Goal: Navigation & Orientation: Find specific page/section

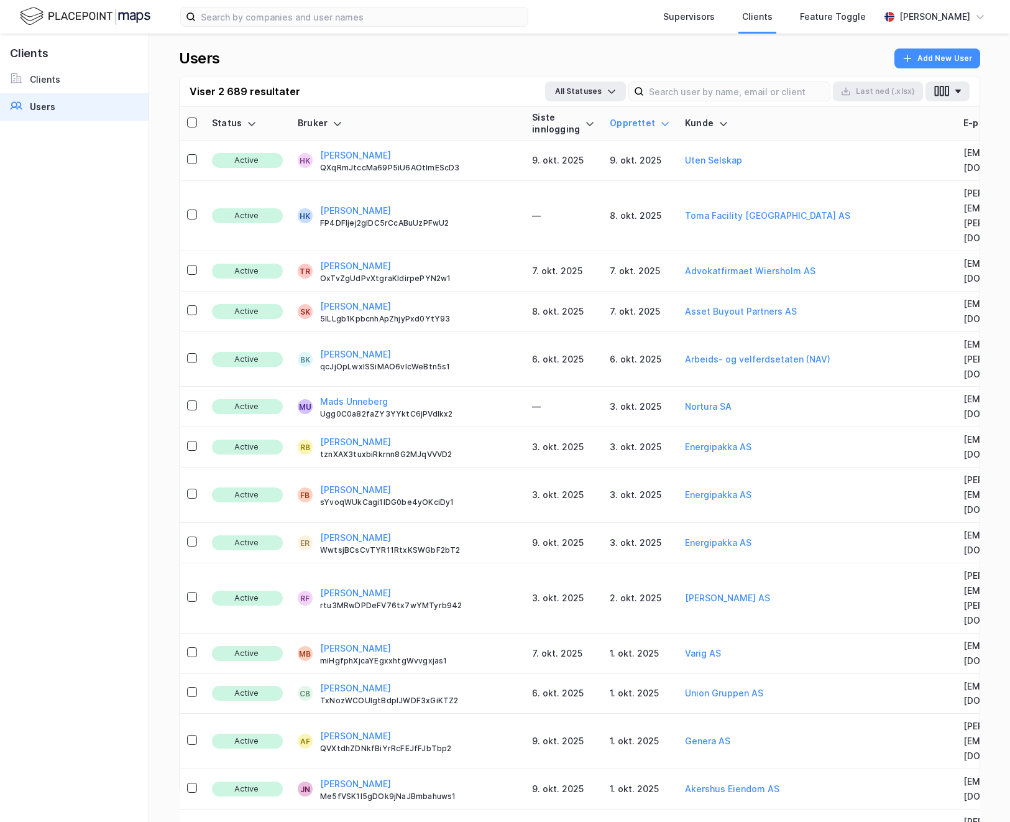
click at [97, 24] on img at bounding box center [85, 17] width 131 height 22
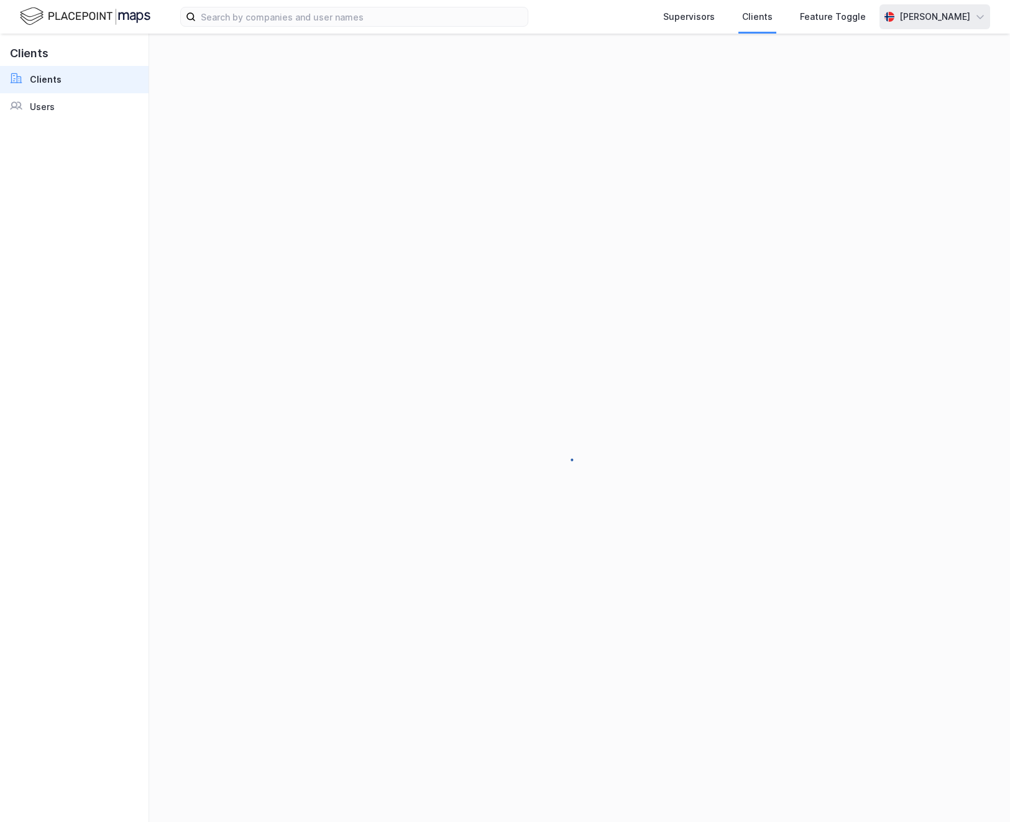
click at [918, 12] on div "[PERSON_NAME]" at bounding box center [934, 16] width 71 height 15
click at [677, 18] on div "Supervisors" at bounding box center [689, 16] width 52 height 15
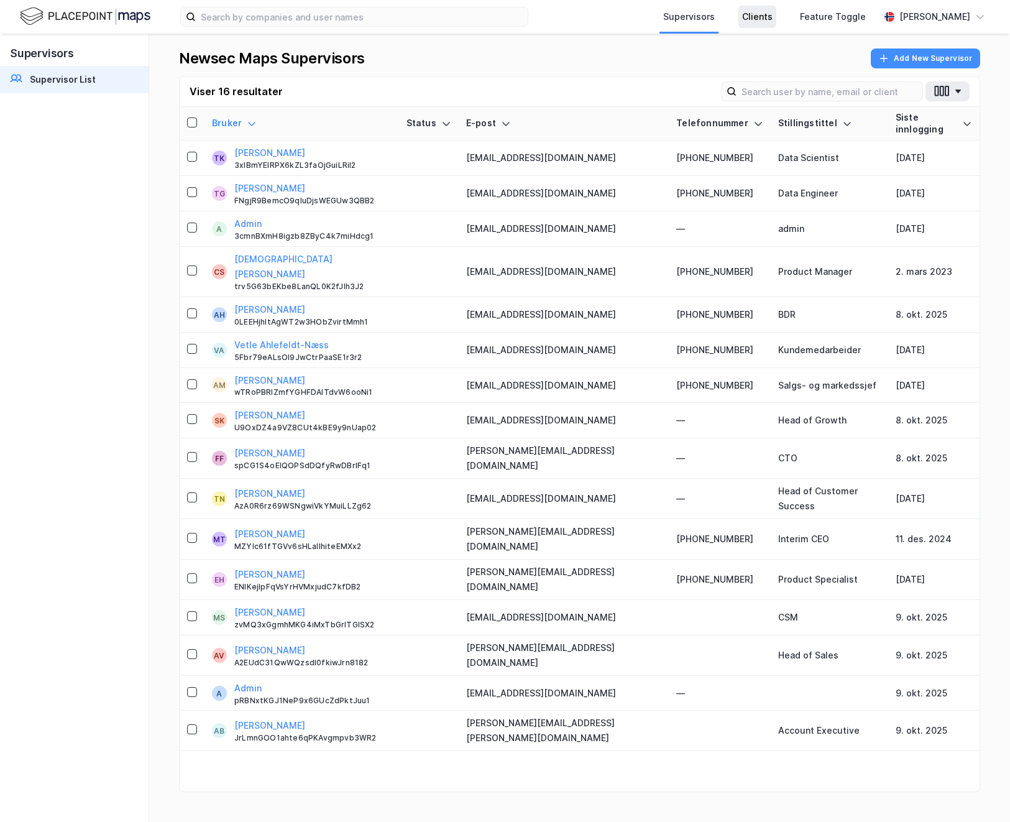
click at [765, 20] on div "Clients" at bounding box center [757, 16] width 30 height 15
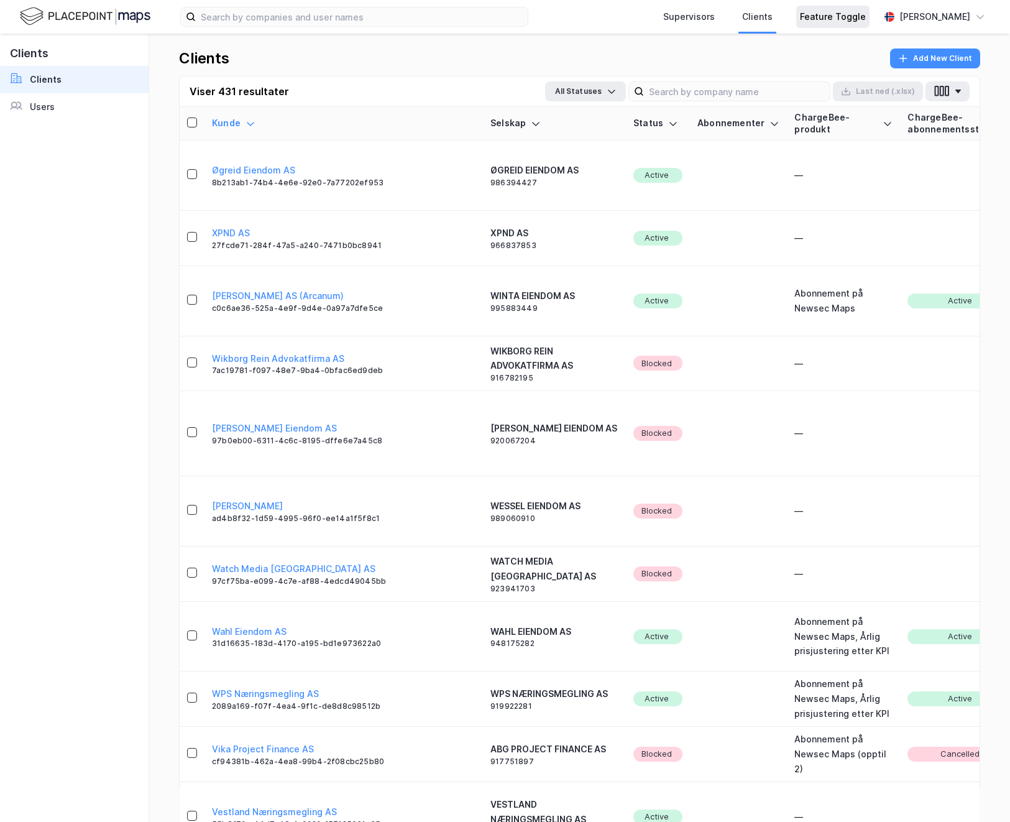
click at [825, 14] on div "Feature Toggle" at bounding box center [833, 16] width 66 height 15
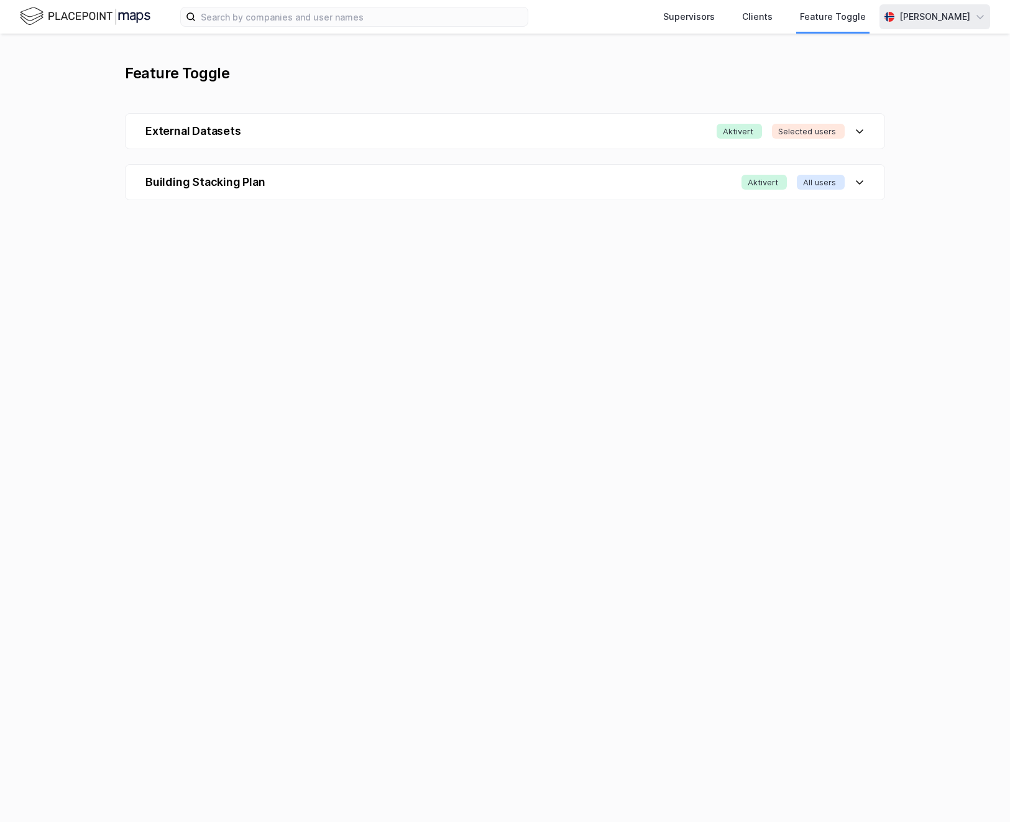
click at [899, 16] on div "[PERSON_NAME]" at bounding box center [934, 16] width 71 height 15
click at [93, 15] on img at bounding box center [85, 17] width 131 height 22
